Goal: Task Accomplishment & Management: Manage account settings

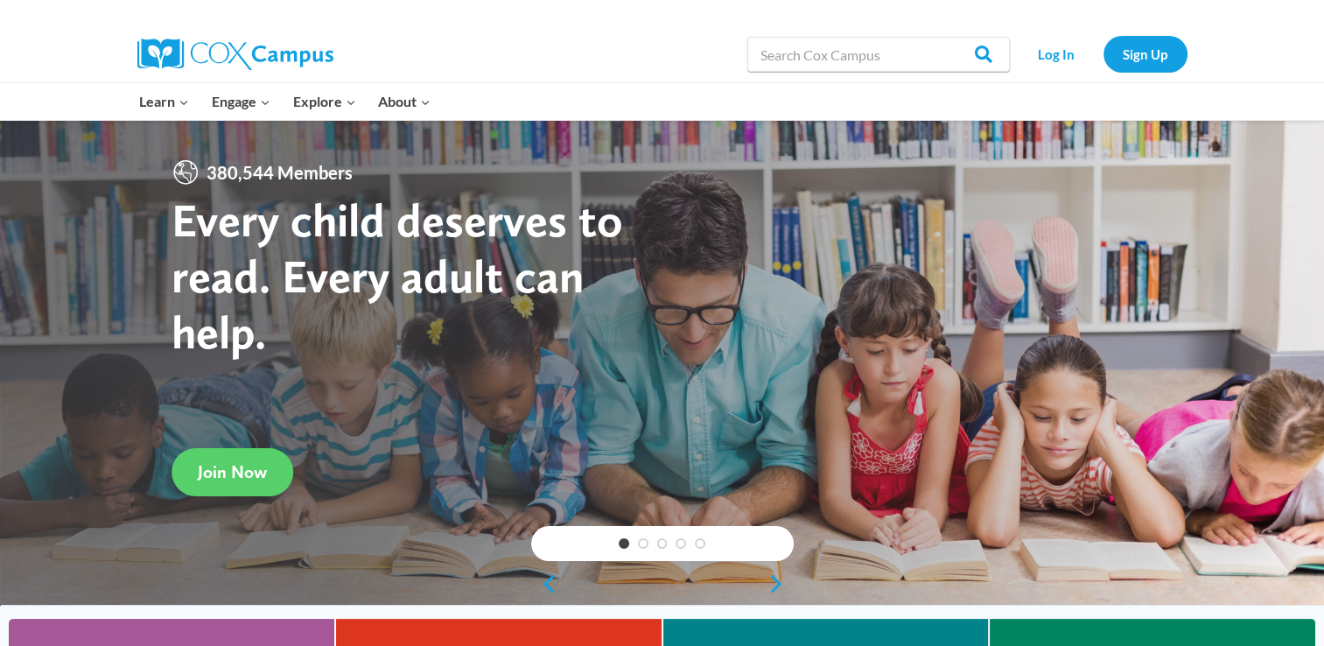
click at [647, 26] on div "Search in https://coxcampus.org/ Search Search Log In Sign Up" at bounding box center [863, 54] width 647 height 56
click at [1070, 62] on link "Log In" at bounding box center [1056, 54] width 76 height 36
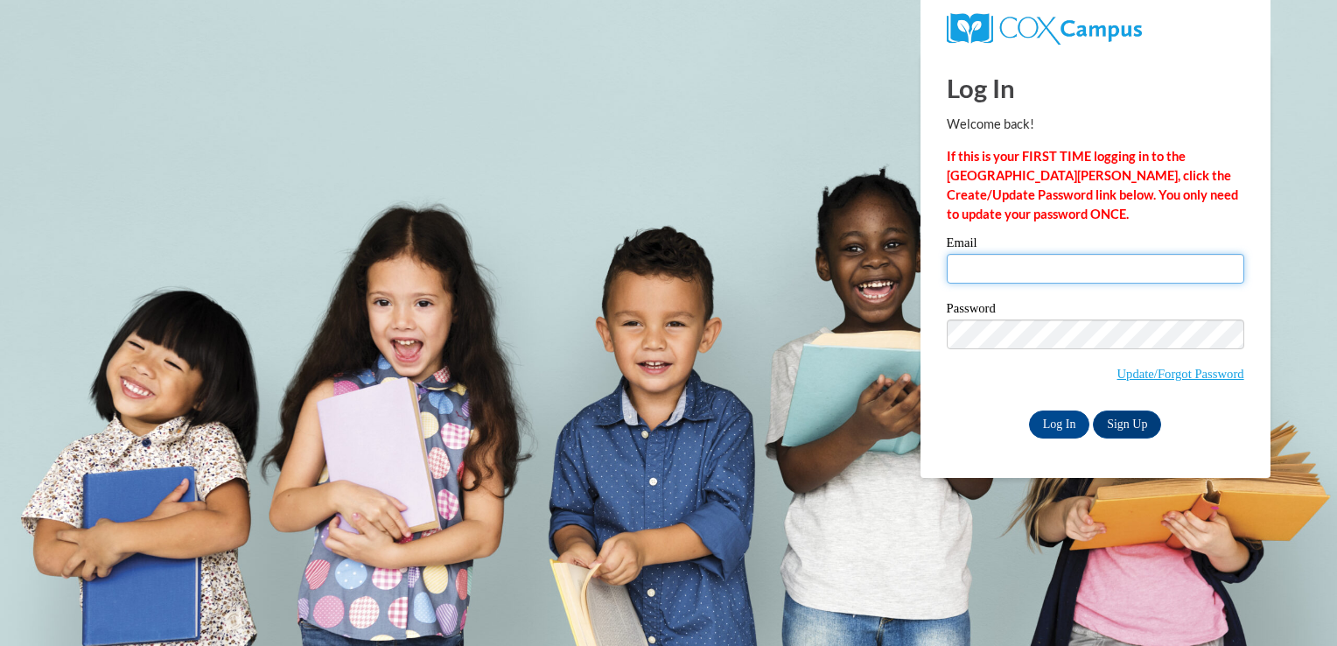
click at [1021, 266] on input "Email" at bounding box center [1095, 269] width 297 height 30
type input "[EMAIL_ADDRESS][DOMAIN_NAME]"
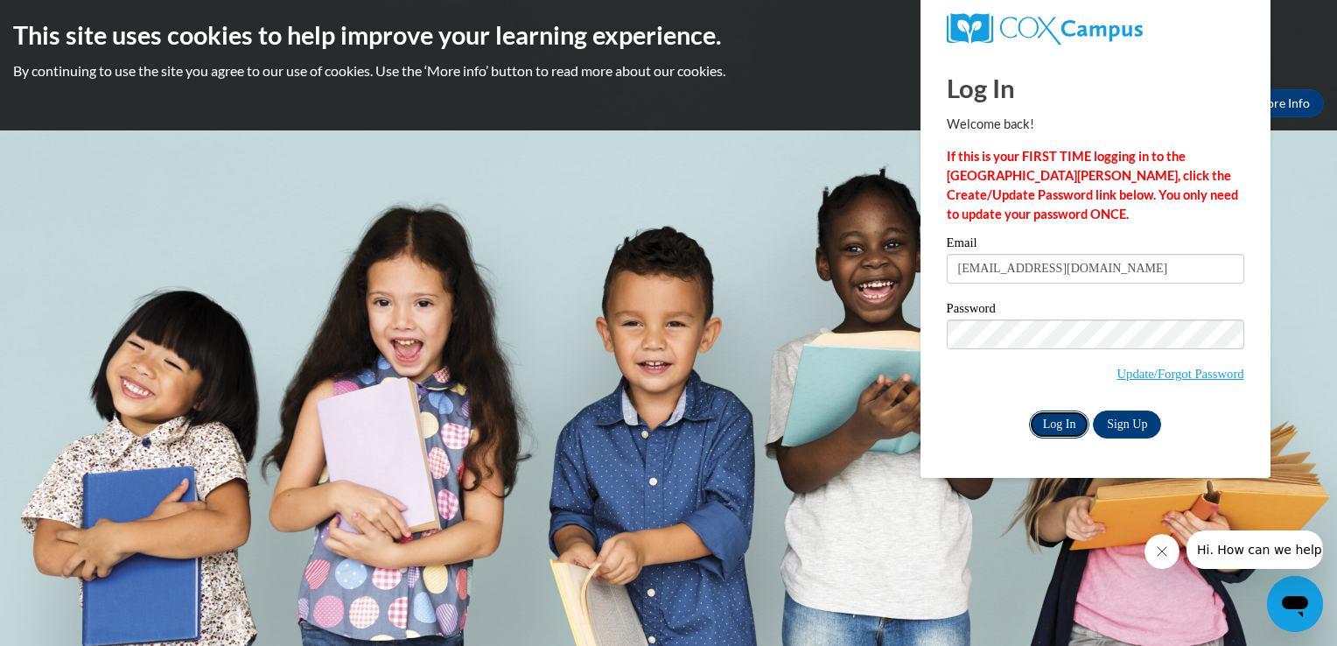
click at [1068, 421] on input "Log In" at bounding box center [1059, 424] width 61 height 28
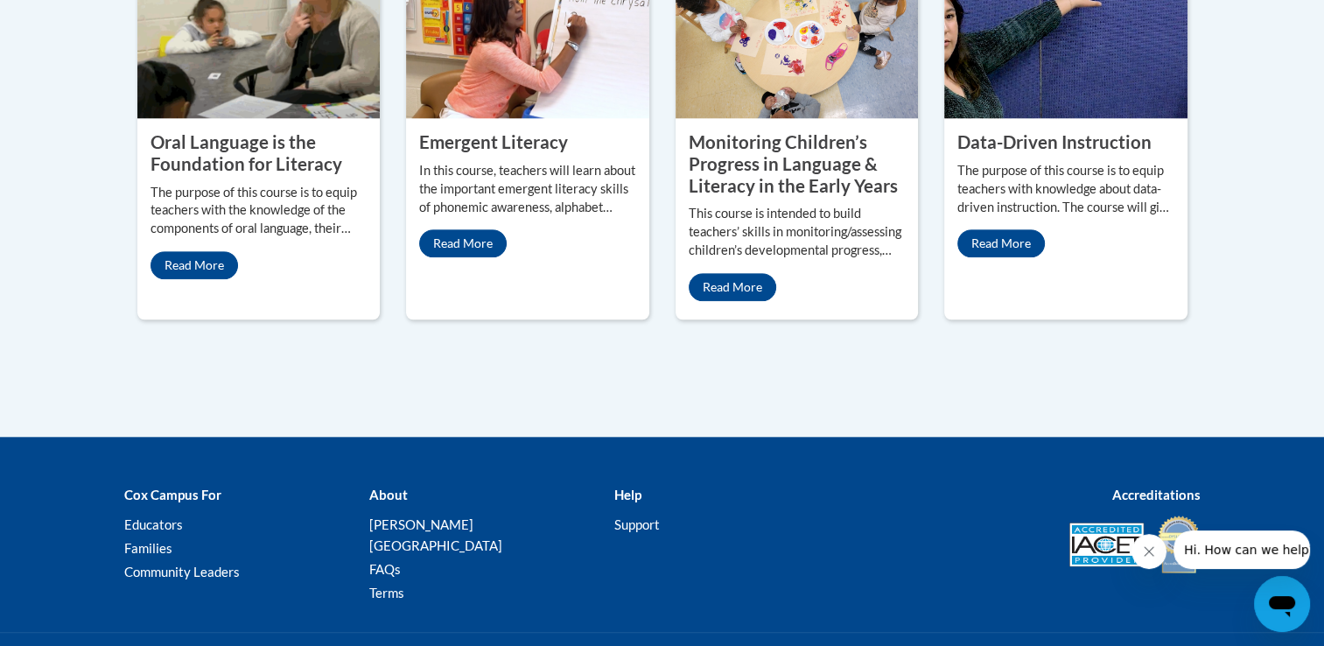
scroll to position [1775, 0]
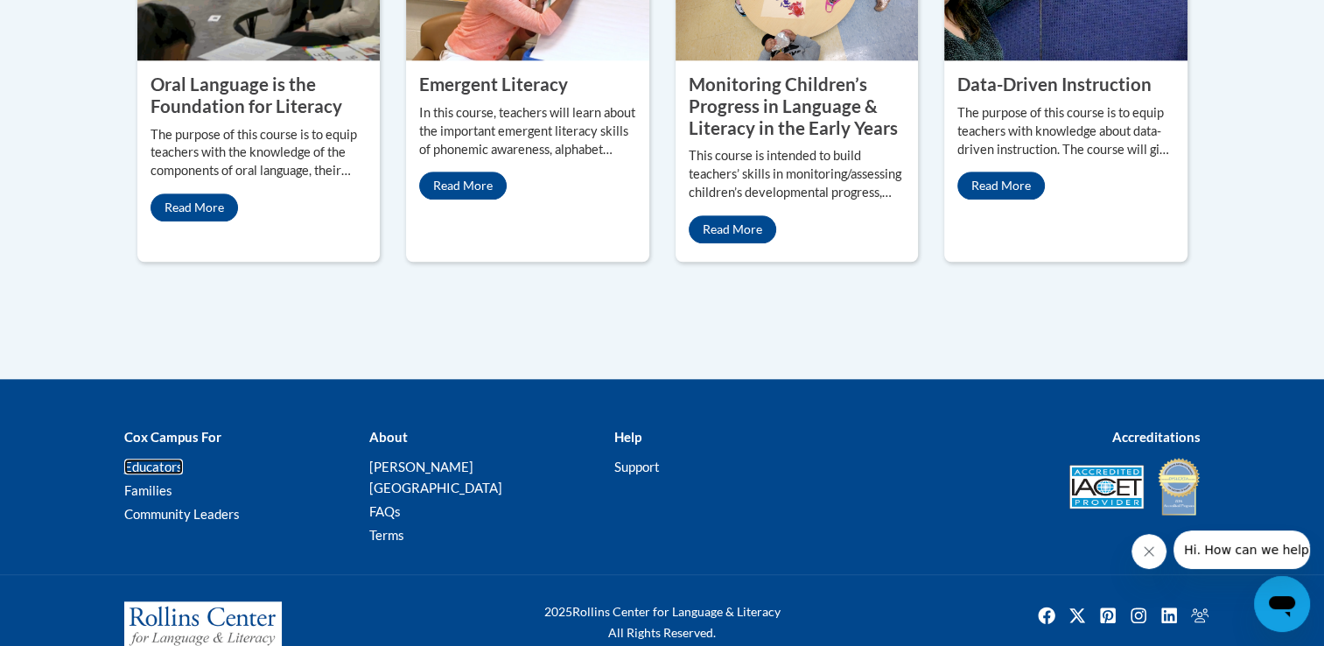
click at [155, 458] on link "Educators" at bounding box center [153, 466] width 59 height 16
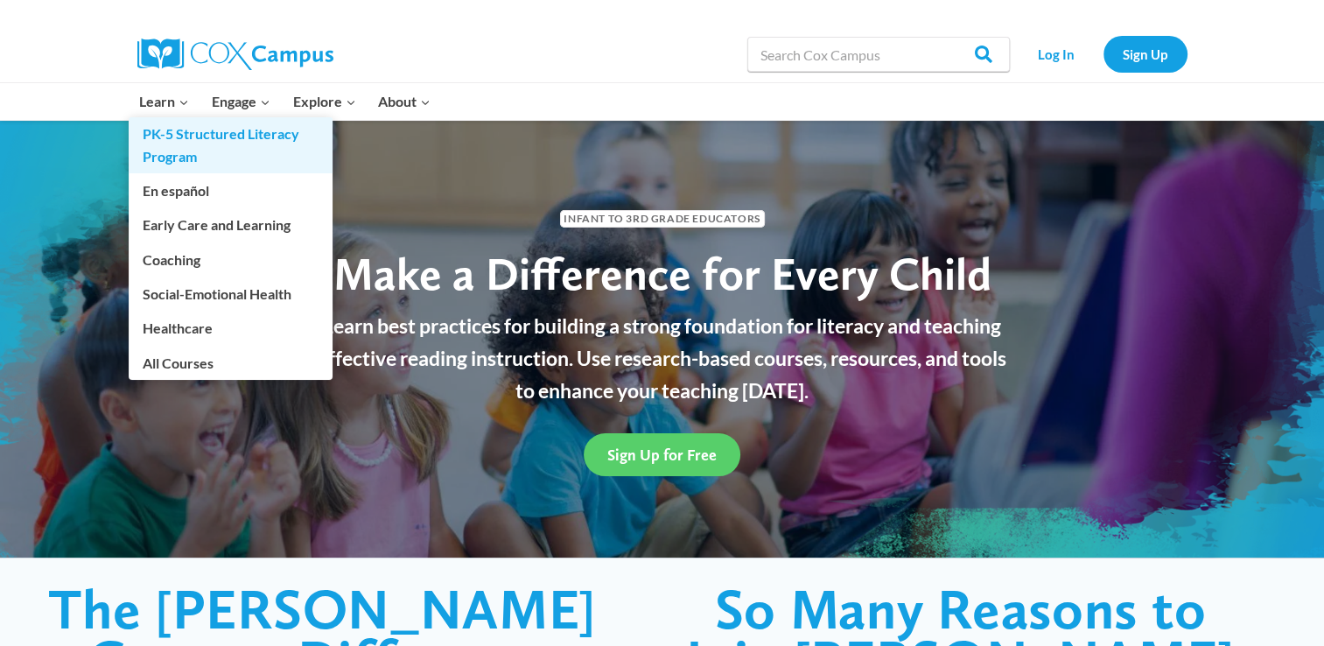
click at [180, 143] on link "PK-5 Structured Literacy Program" at bounding box center [231, 145] width 204 height 56
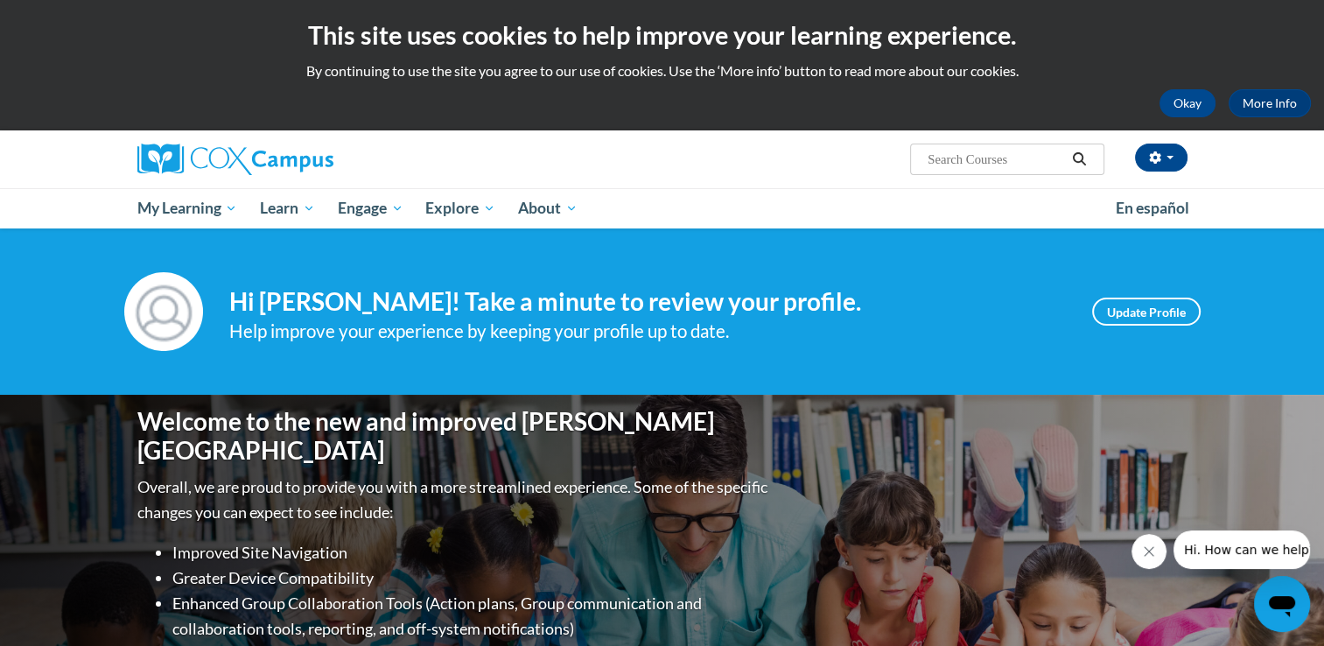
click at [766, 219] on ul "My Learning My Learning My Course Progress Certificates My Action Plans Group D…" at bounding box center [615, 208] width 978 height 40
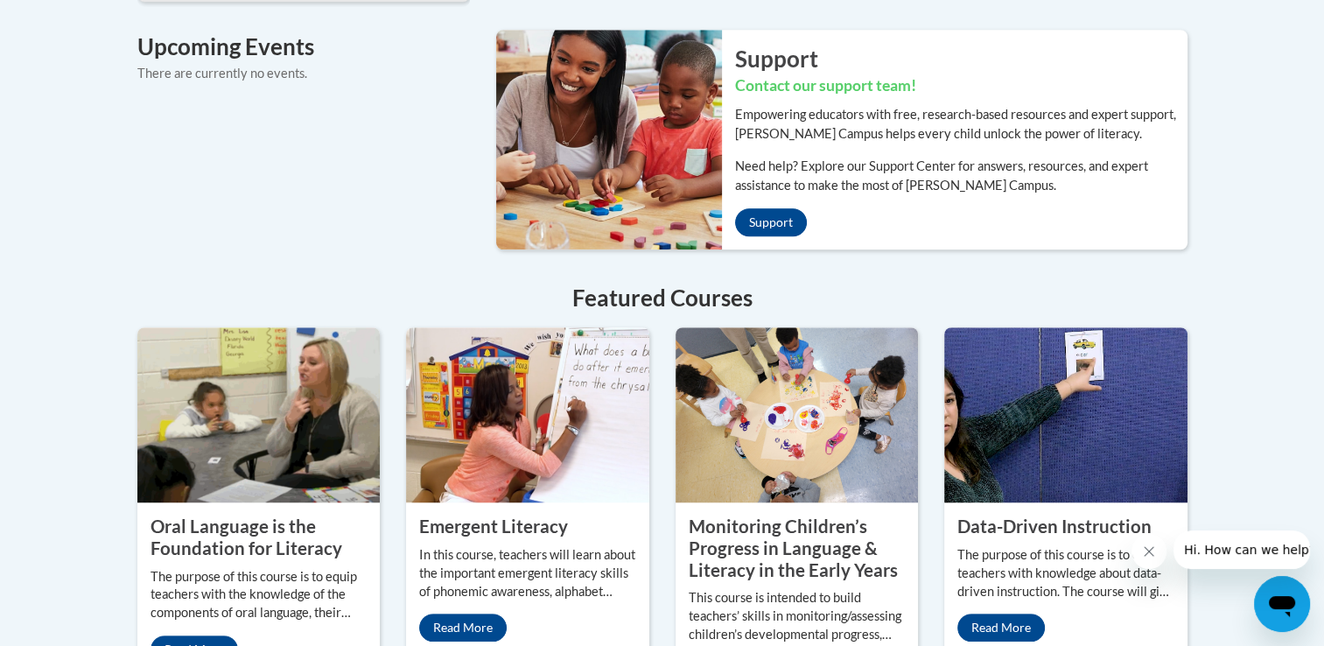
scroll to position [1775, 0]
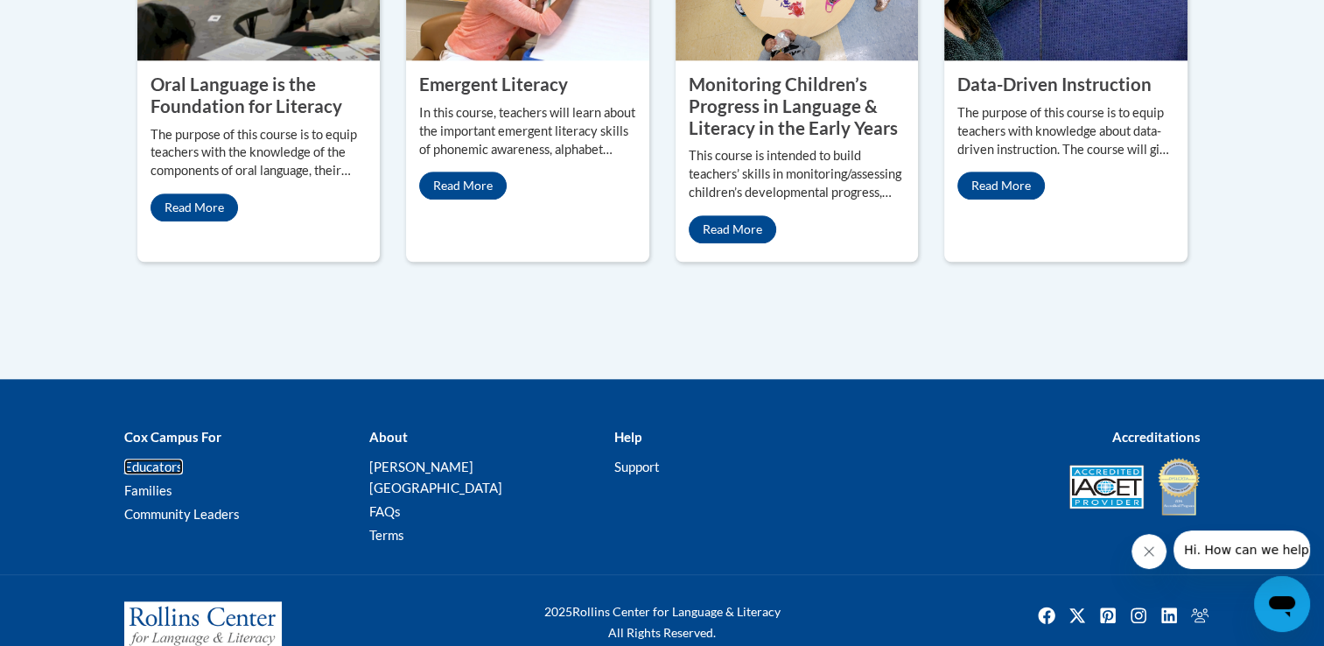
click at [157, 458] on link "Educators" at bounding box center [153, 466] width 59 height 16
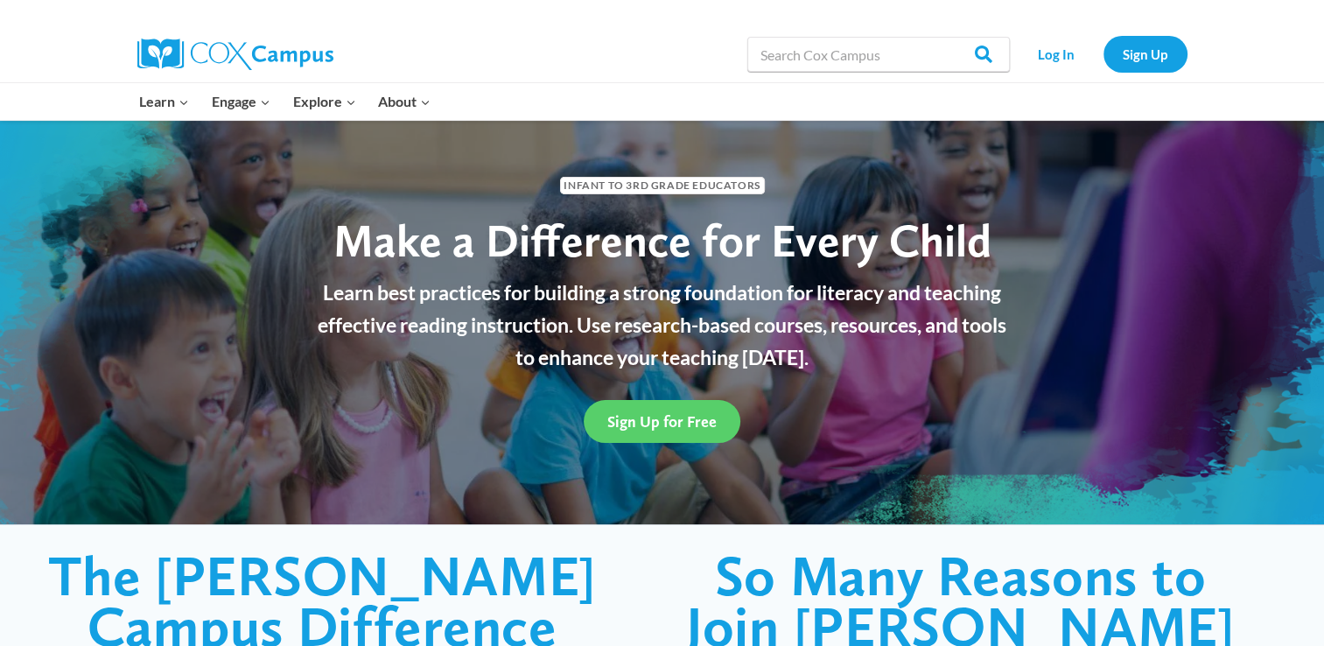
click at [574, 71] on div "Search in https://coxcampus.org/ Search Search Log In Sign Up" at bounding box center [863, 54] width 647 height 56
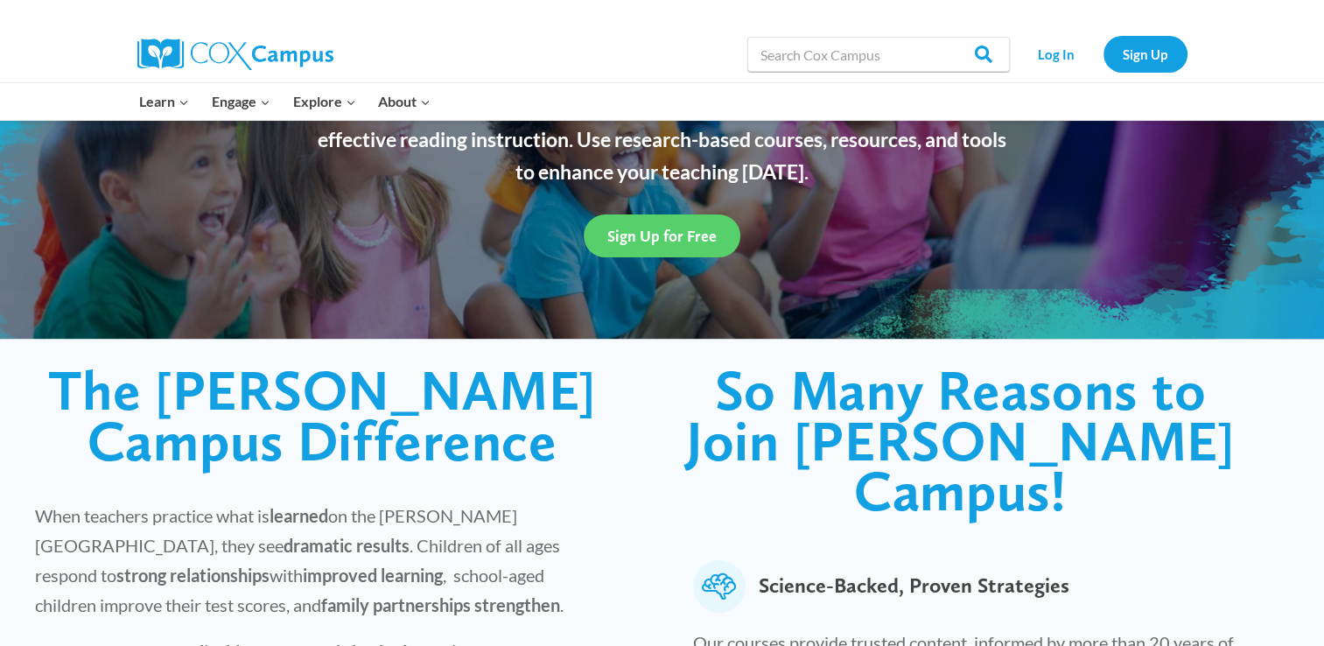
scroll to position [199, 0]
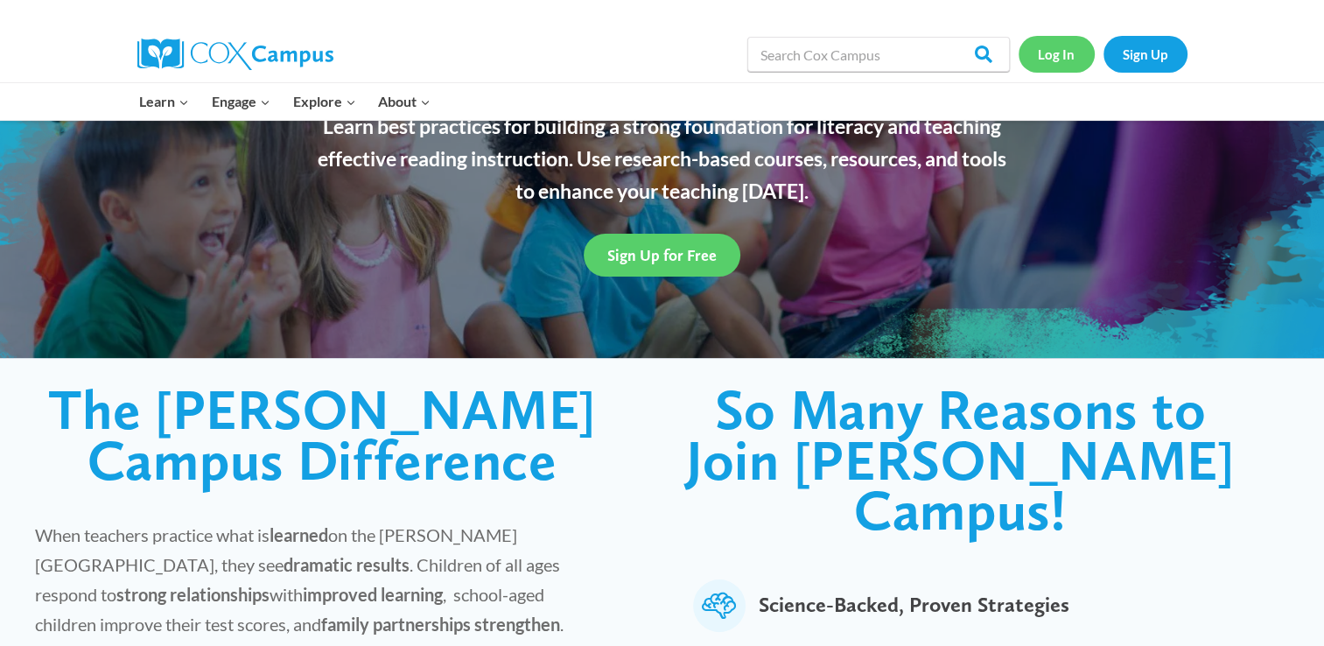
click at [1043, 50] on link "Log In" at bounding box center [1056, 54] width 76 height 36
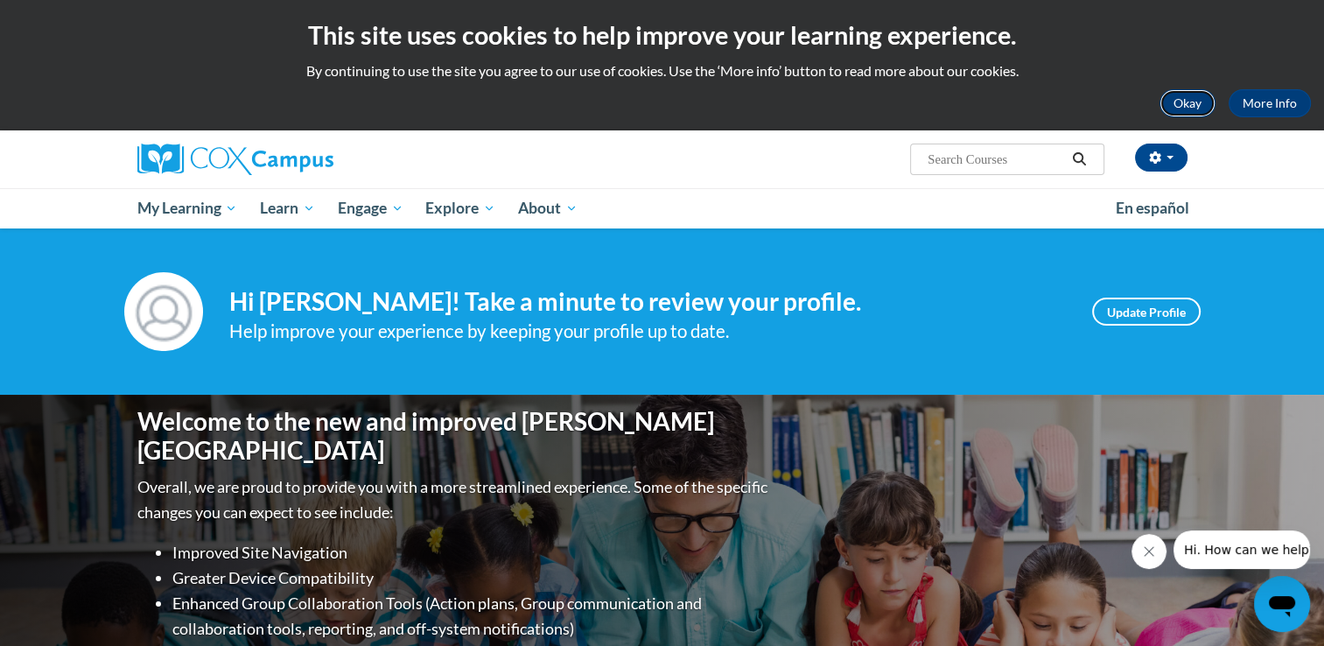
click at [1177, 101] on button "Okay" at bounding box center [1187, 103] width 56 height 28
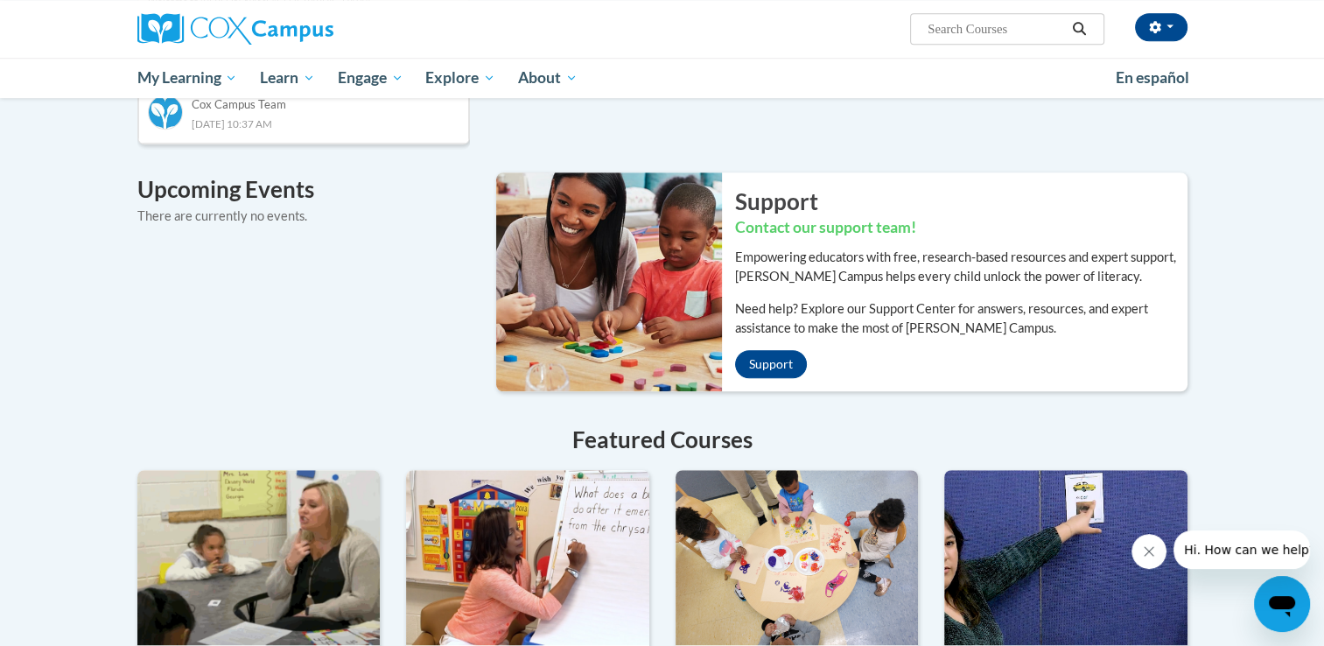
scroll to position [1146, 0]
